Goal: Task Accomplishment & Management: Use online tool/utility

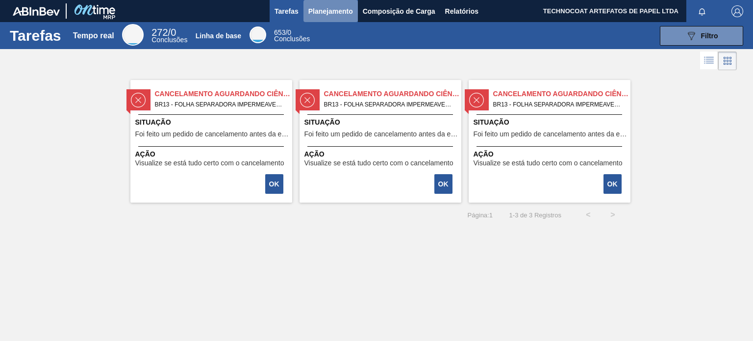
click at [326, 10] on font "Planejamento" at bounding box center [330, 11] width 45 height 8
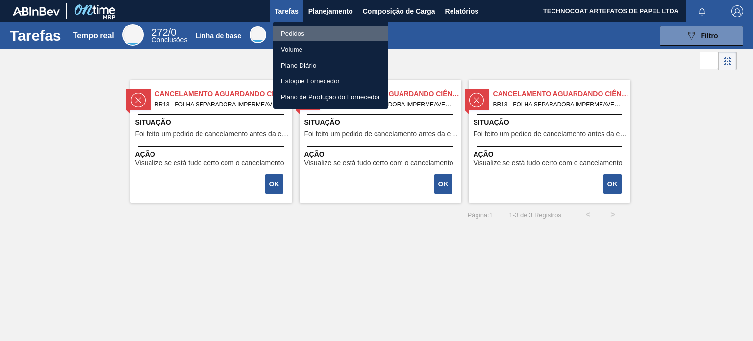
click at [316, 31] on li "Pedidos" at bounding box center [330, 33] width 115 height 16
